Goal: Find specific page/section: Find specific page/section

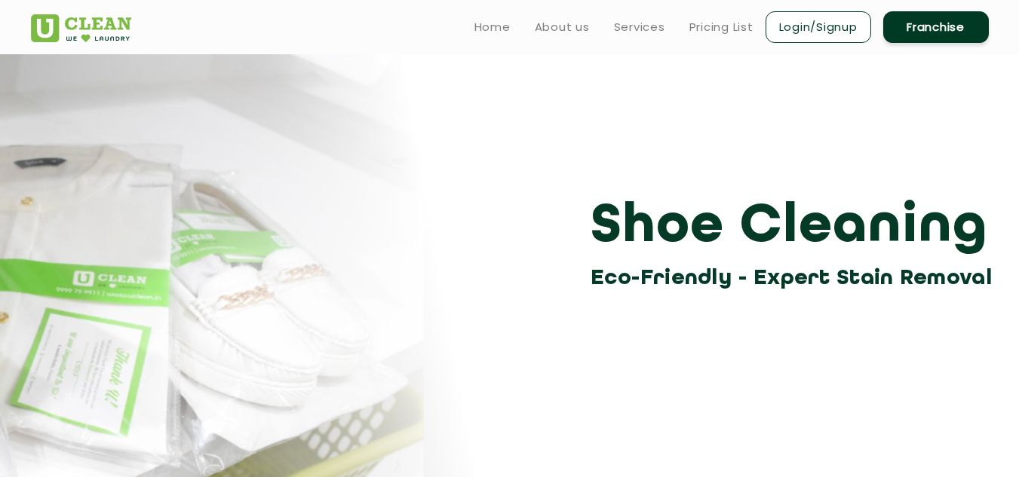
click at [112, 23] on img at bounding box center [81, 28] width 100 height 28
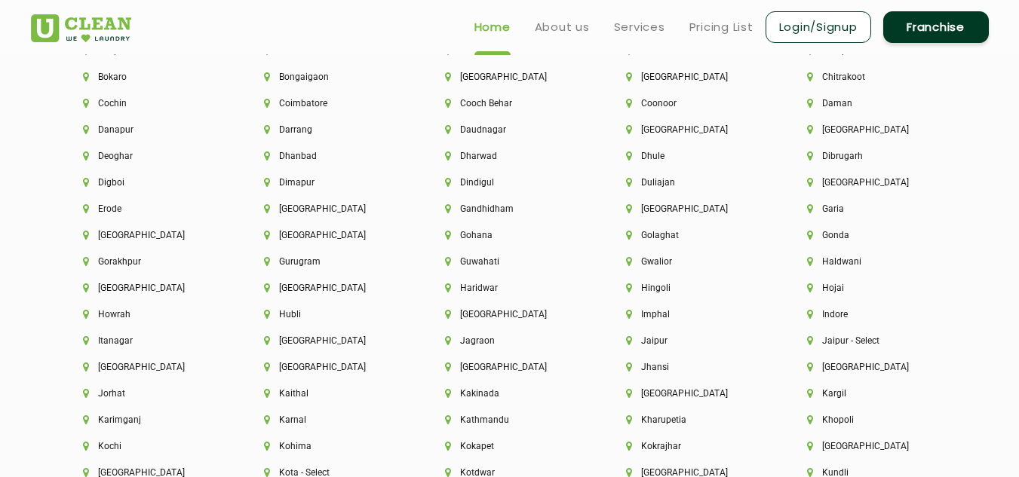
scroll to position [3243, 0]
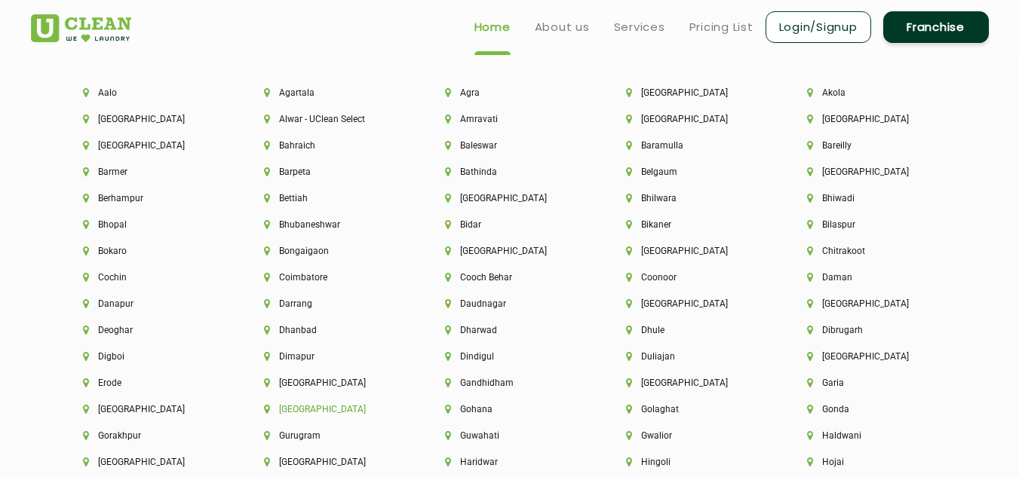
click at [291, 414] on li "[GEOGRAPHIC_DATA]" at bounding box center [329, 409] width 130 height 11
